Goal: Task Accomplishment & Management: Manage account settings

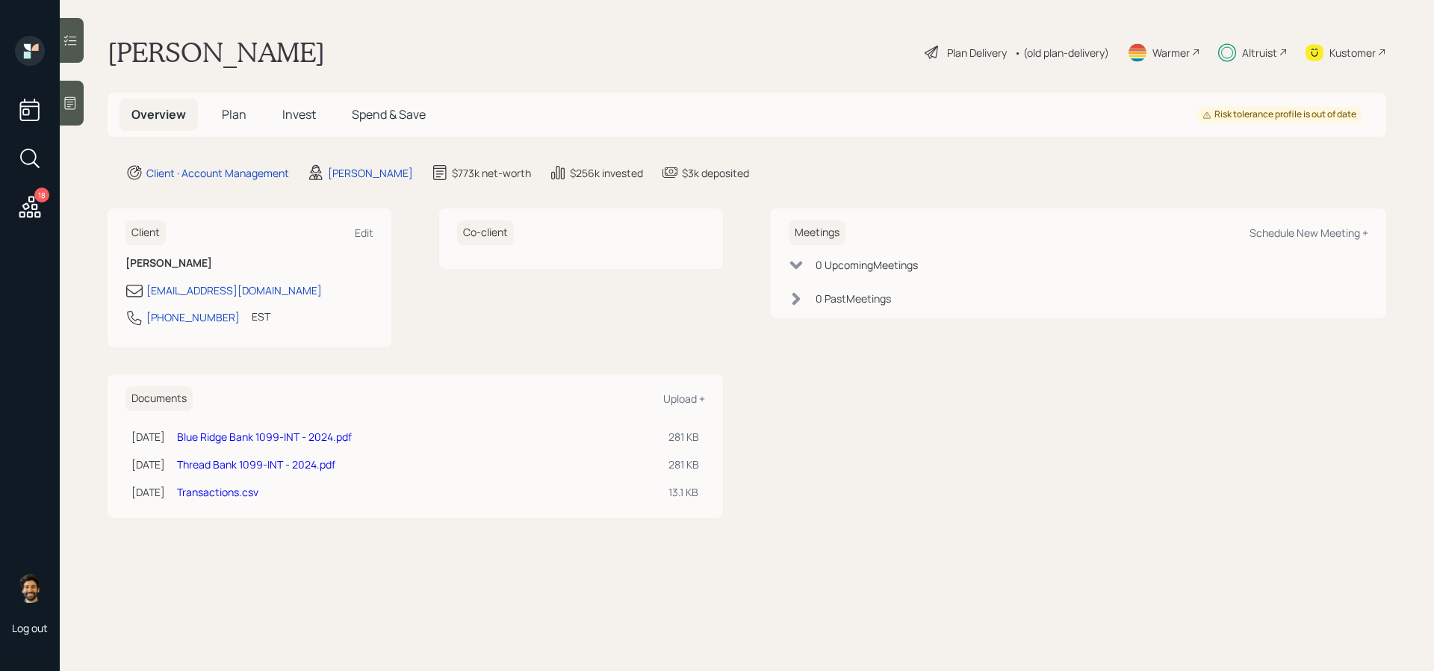
click at [267, 103] on div "Overview Plan Invest Spend & Save" at bounding box center [279, 115] width 318 height 32
click at [290, 114] on span "Invest" at bounding box center [299, 114] width 34 height 16
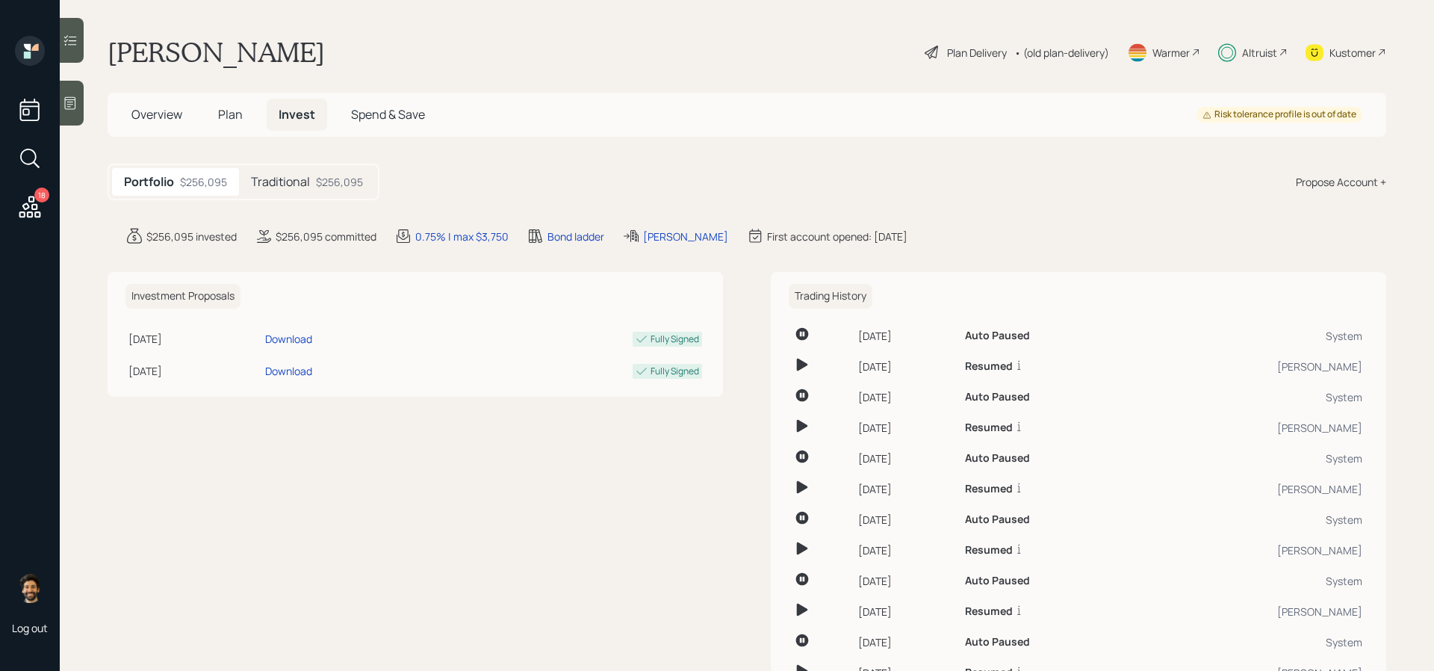
click at [237, 111] on span "Plan" at bounding box center [230, 114] width 25 height 16
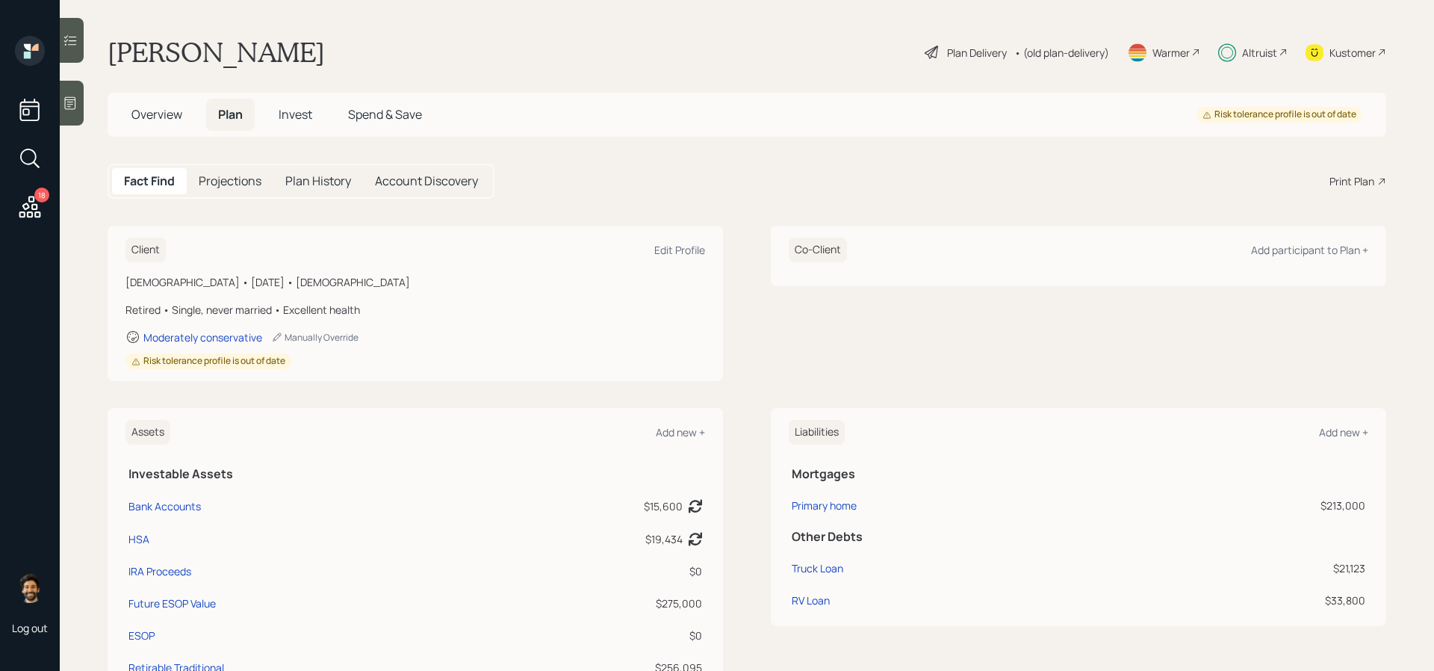
click at [302, 120] on span "Invest" at bounding box center [296, 114] width 34 height 16
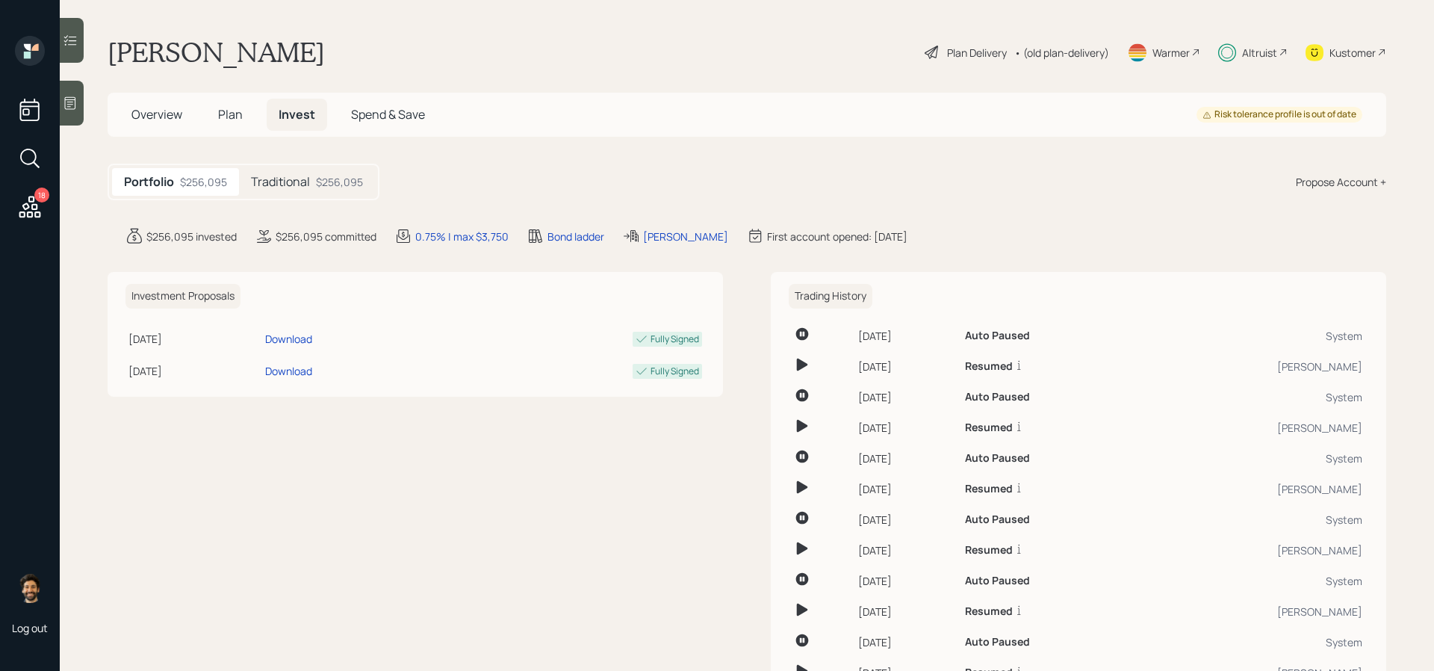
click at [294, 185] on h5 "Traditional" at bounding box center [280, 182] width 59 height 14
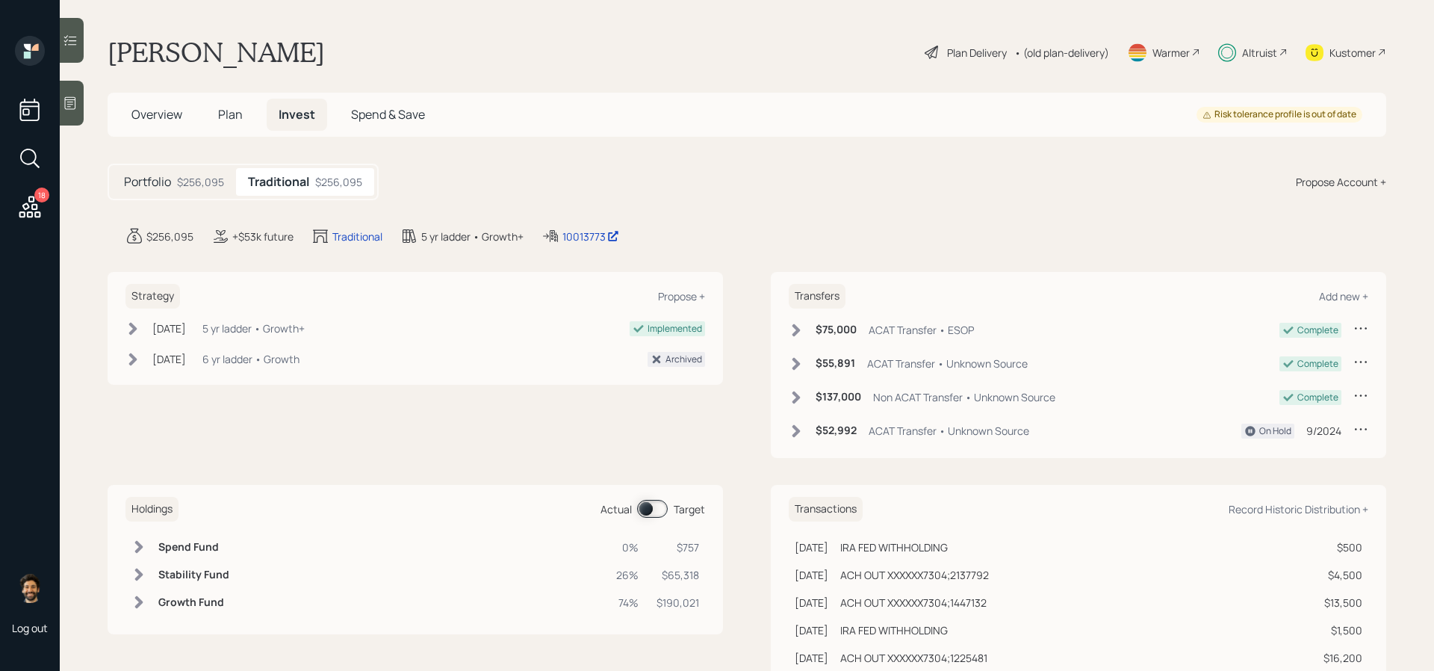
click at [671, 508] on div "Actual Target" at bounding box center [652, 509] width 105 height 18
click at [651, 508] on span at bounding box center [652, 509] width 31 height 18
click at [1097, 51] on div "Altruist" at bounding box center [1259, 53] width 35 height 16
click at [1097, 55] on div "Altruist" at bounding box center [1259, 53] width 35 height 16
click at [647, 506] on span at bounding box center [652, 509] width 31 height 18
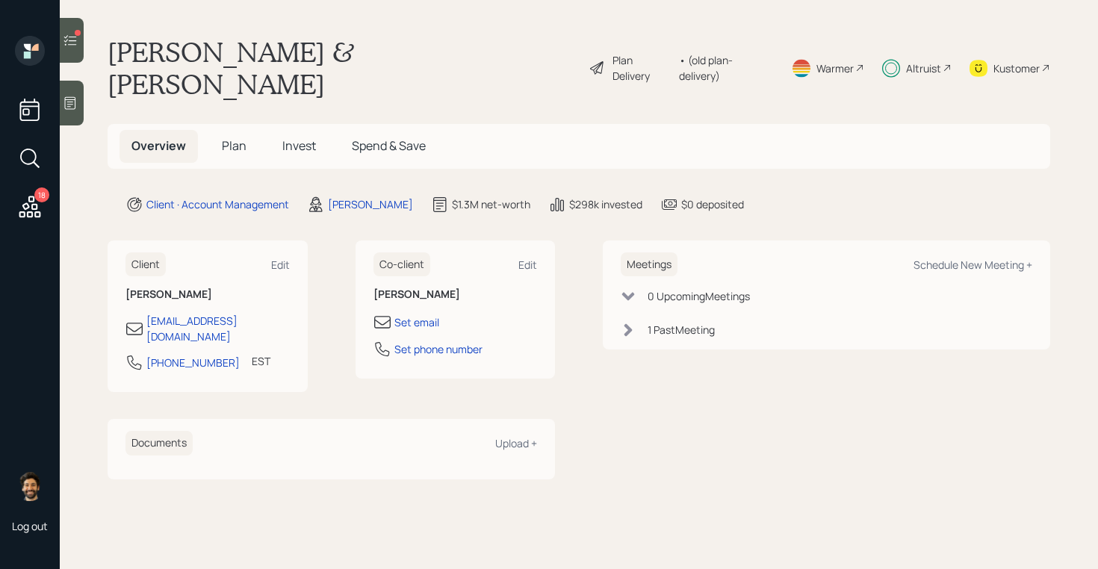
click at [916, 63] on div "Altruist" at bounding box center [916, 68] width 69 height 64
